Goal: Transaction & Acquisition: Book appointment/travel/reservation

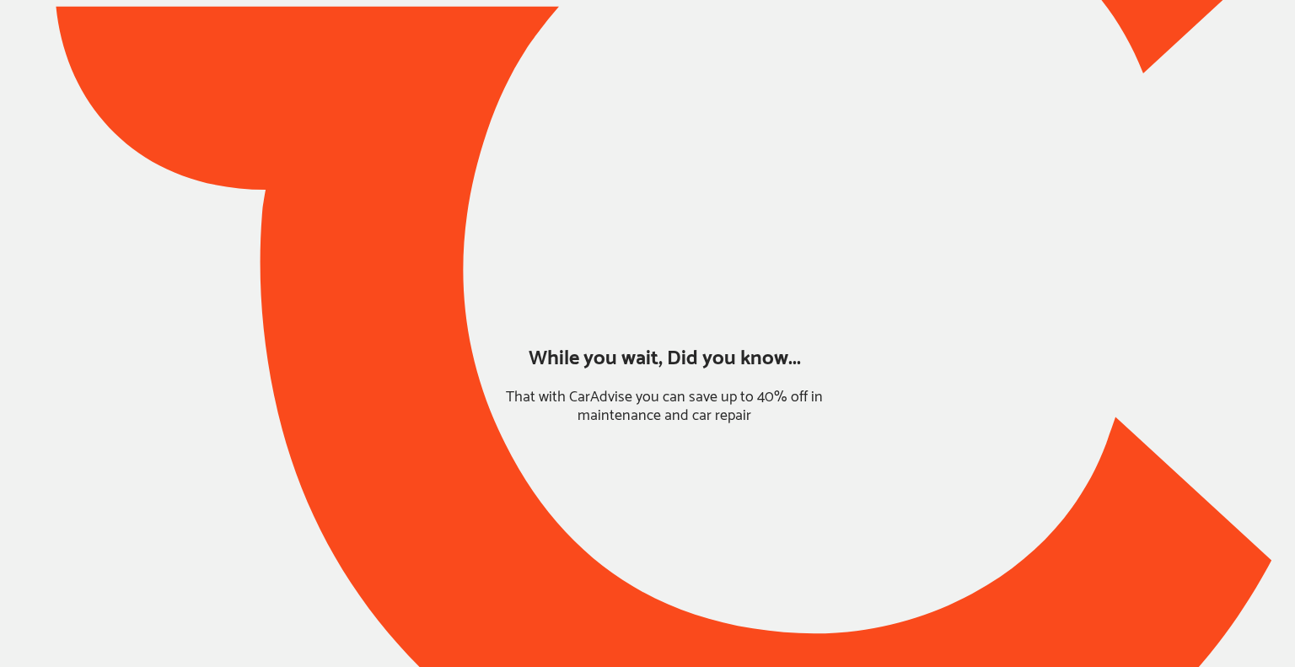
type input "*****"
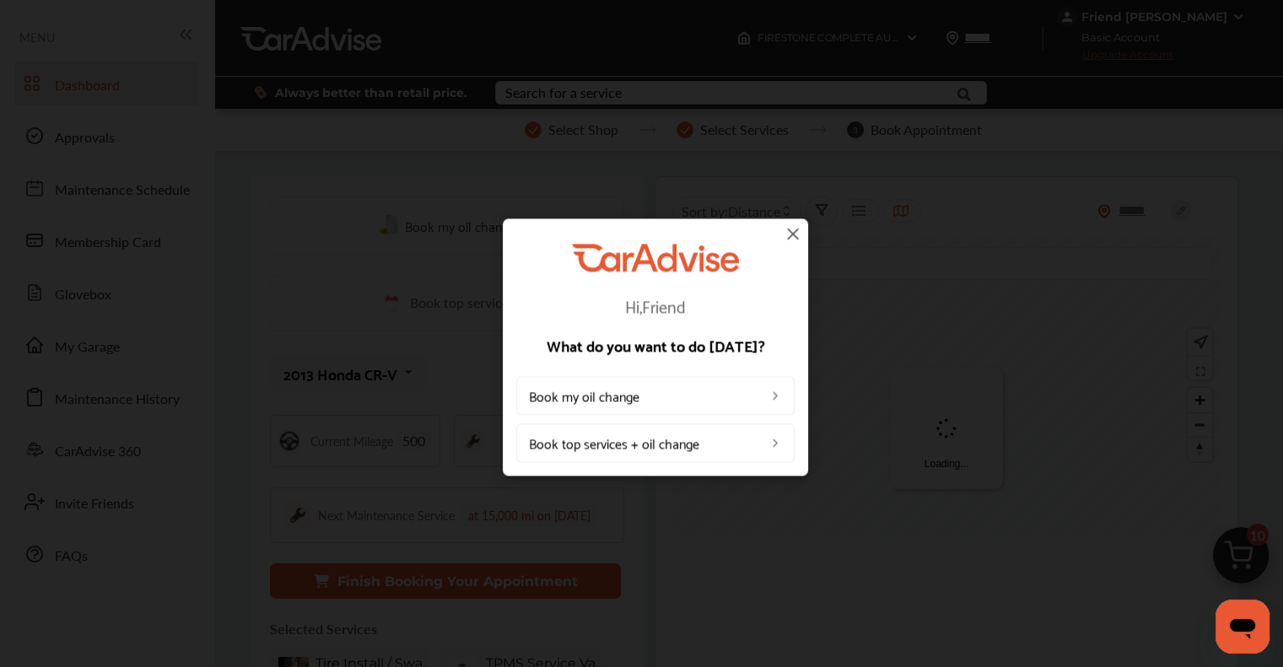
click at [790, 229] on img at bounding box center [793, 233] width 20 height 20
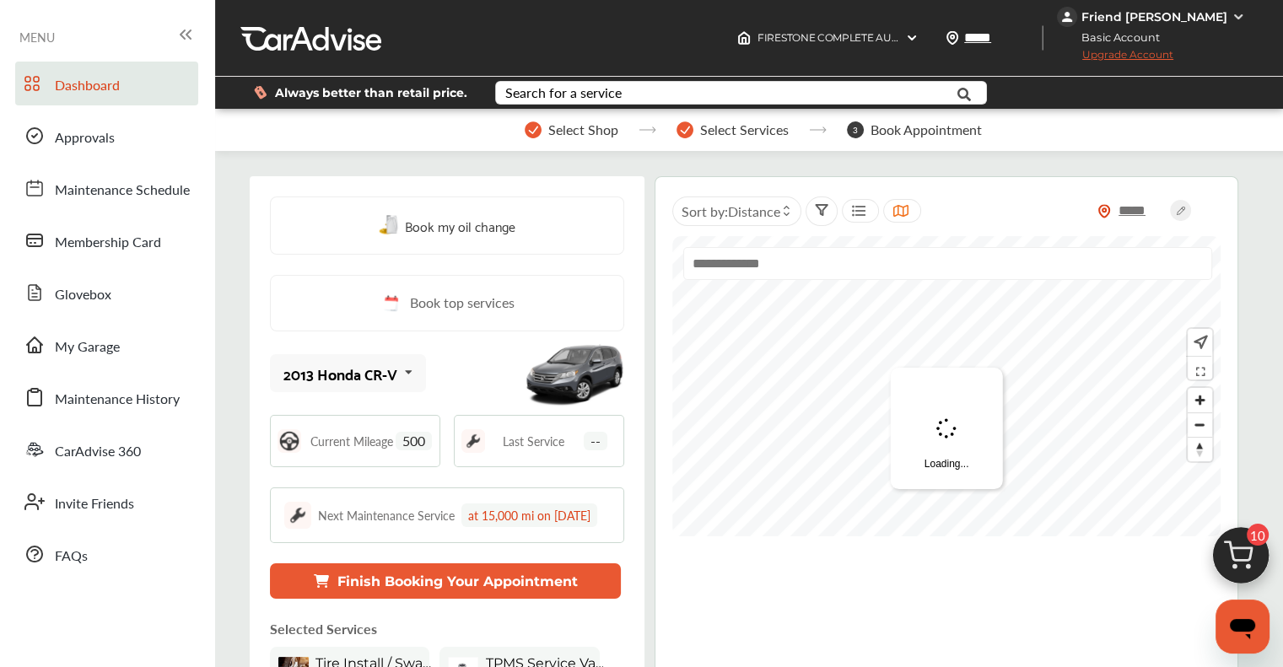
click at [1247, 566] on img at bounding box center [1240, 559] width 81 height 81
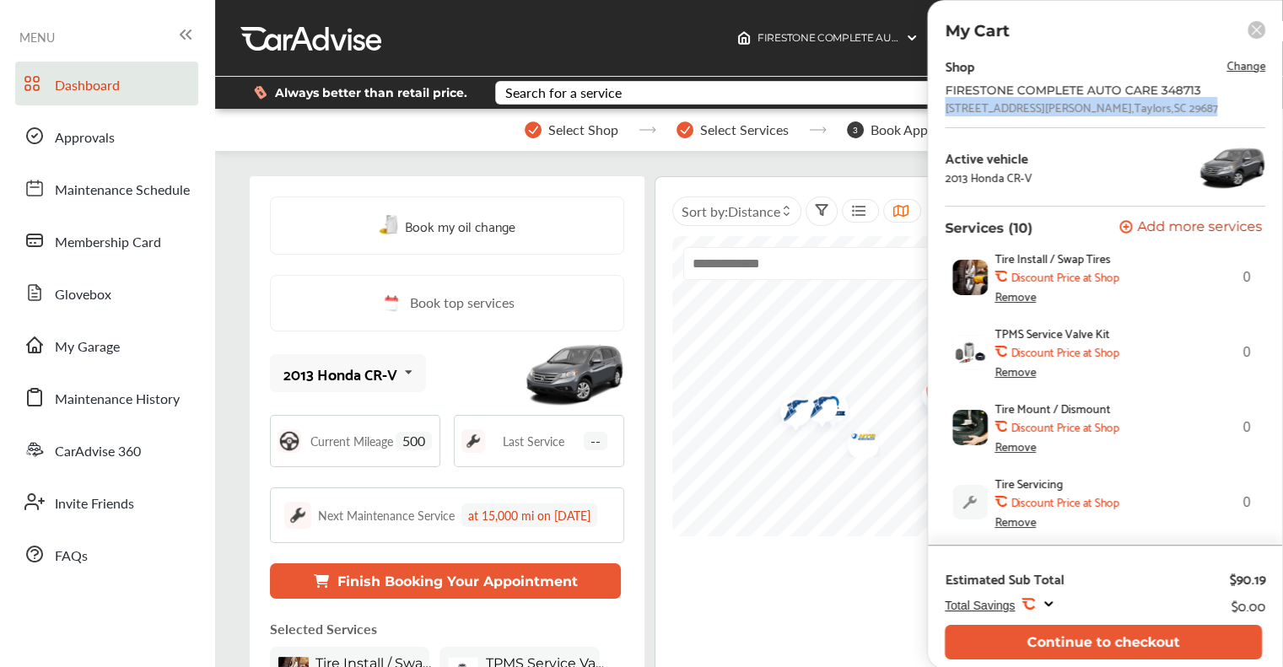
drag, startPoint x: 1186, startPoint y: 107, endPoint x: 946, endPoint y: 115, distance: 240.4
click at [946, 114] on div "FIRESTONE COMPLETE AUTO CARE 348713 [STREET_ADDRESS][PERSON_NAME]" at bounding box center [1104, 98] width 320 height 30
copy div "[STREET_ADDRESS][PERSON_NAME][PERSON_NAME]"
